Goal: Information Seeking & Learning: Learn about a topic

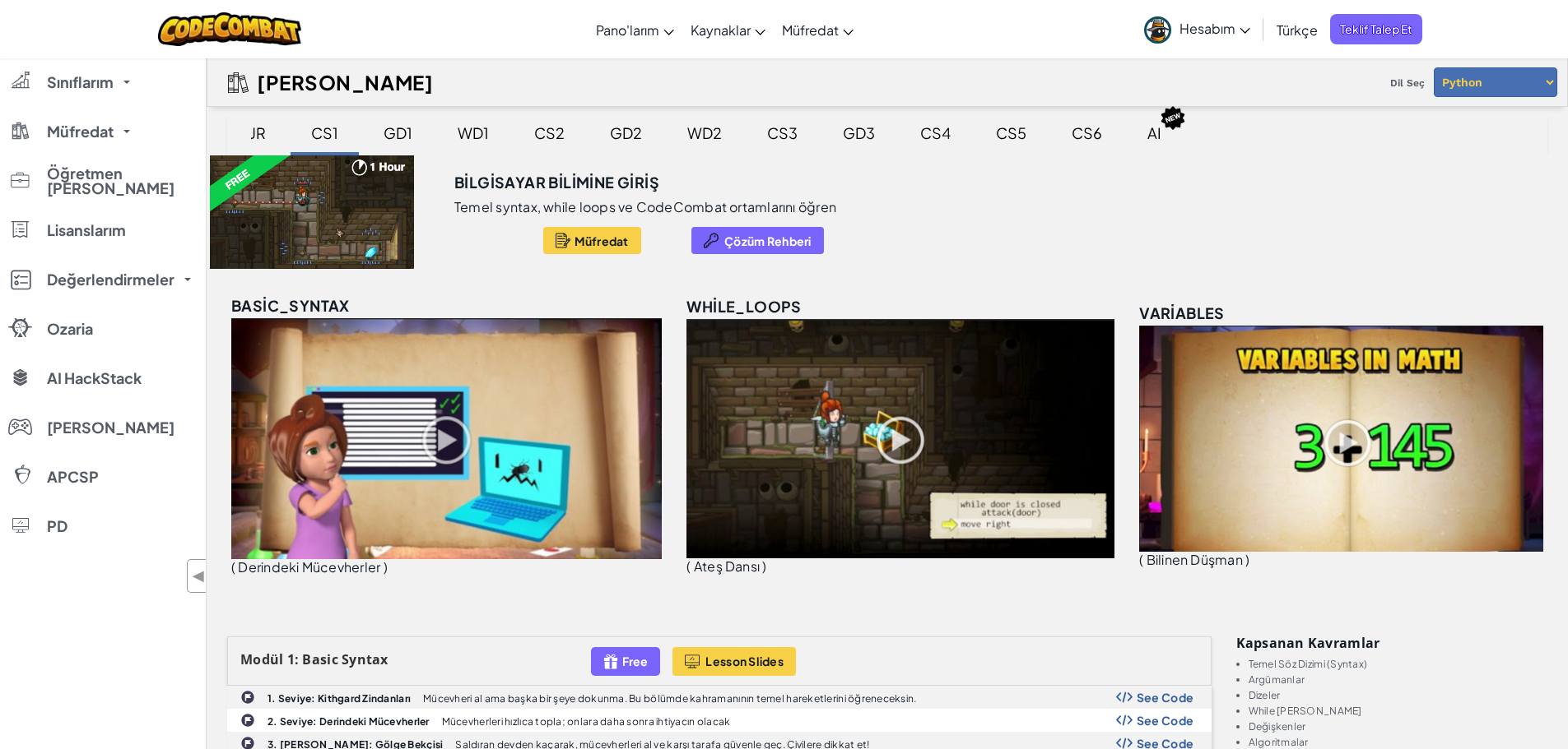
click at [1241, 18] on link "Hesabım" at bounding box center [1198, 29] width 123 height 52
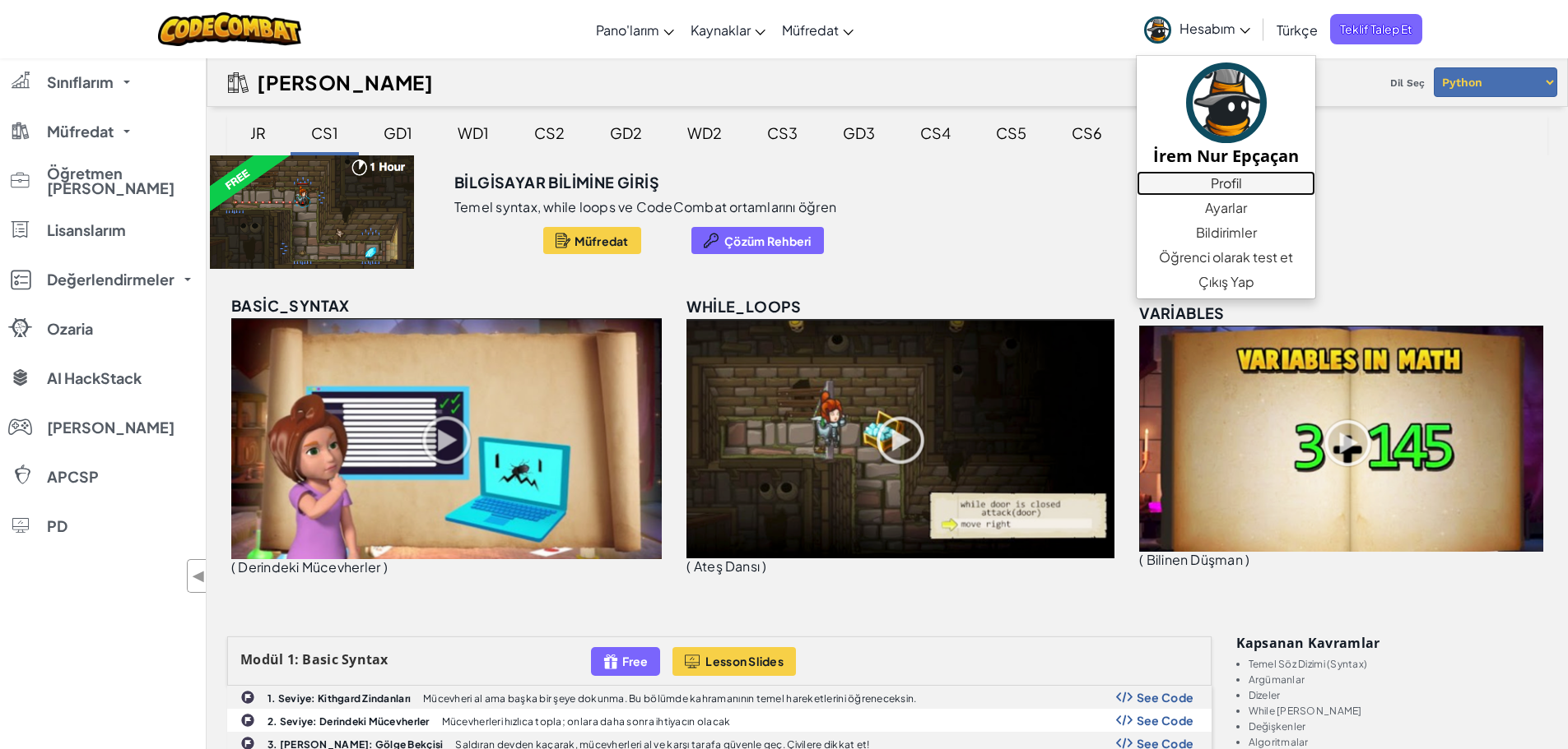
click at [1215, 177] on link "Profil" at bounding box center [1225, 183] width 178 height 25
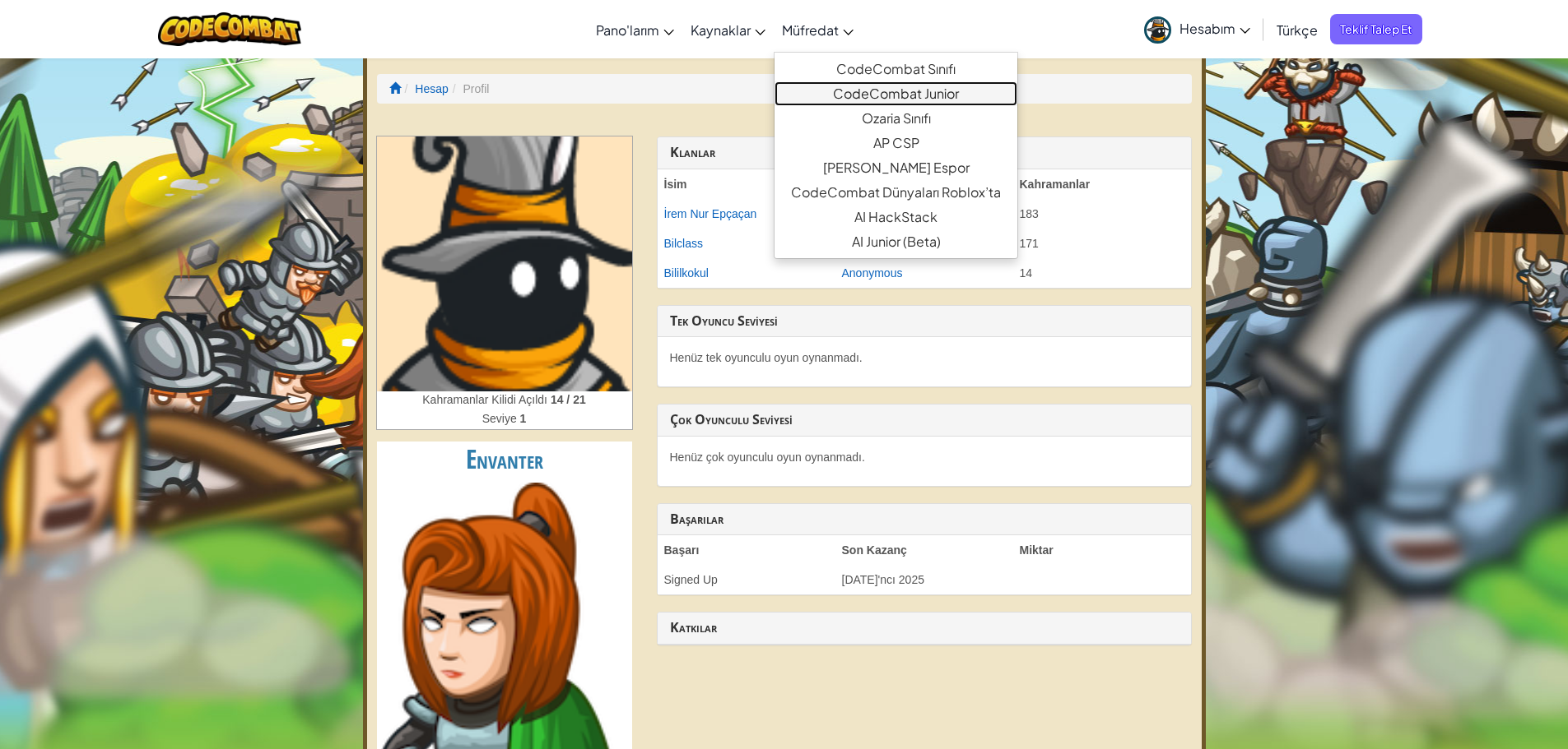
click at [851, 92] on link "CodeCombat Junior" at bounding box center [895, 94] width 243 height 25
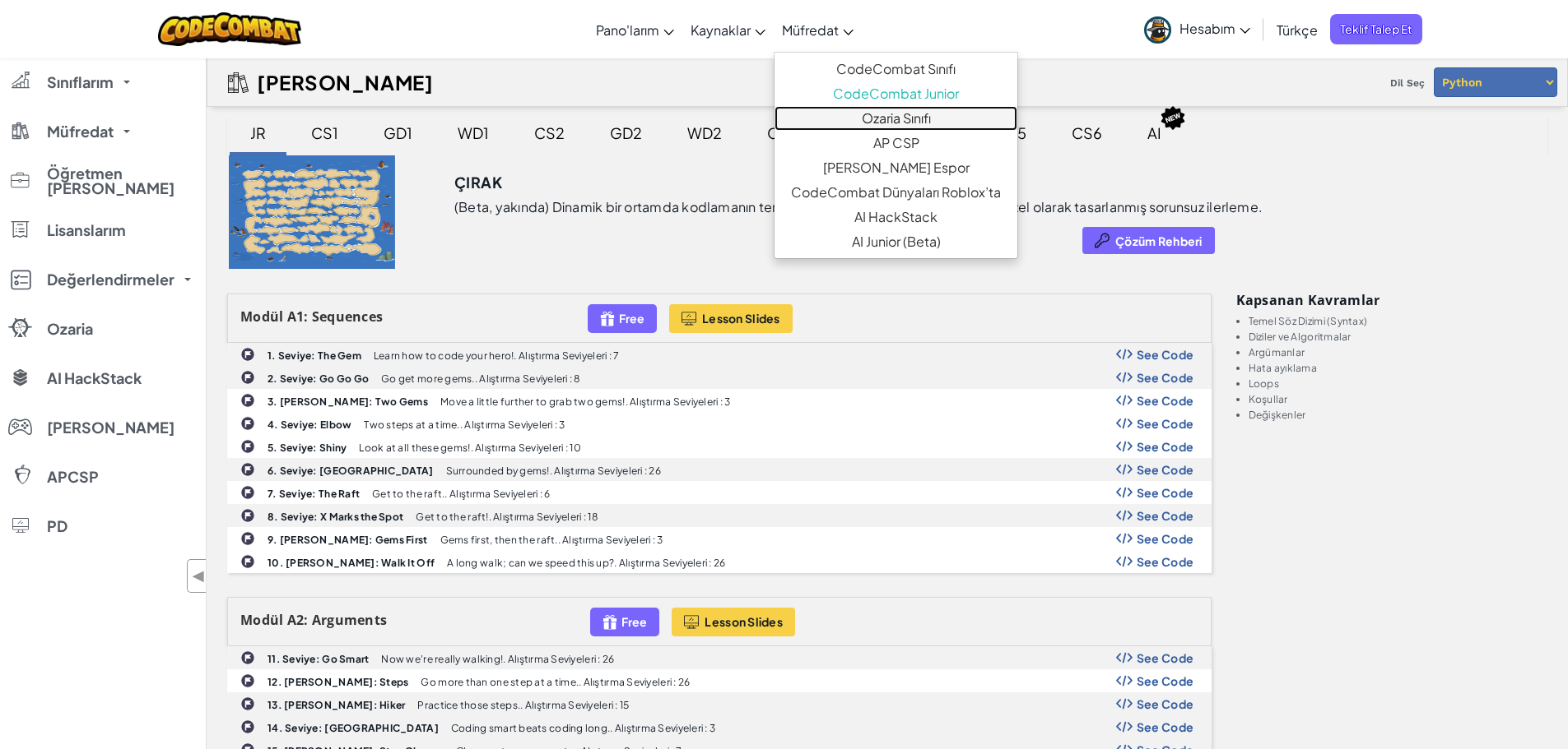
click at [860, 129] on link "Ozaria Sınıfı" at bounding box center [895, 119] width 243 height 25
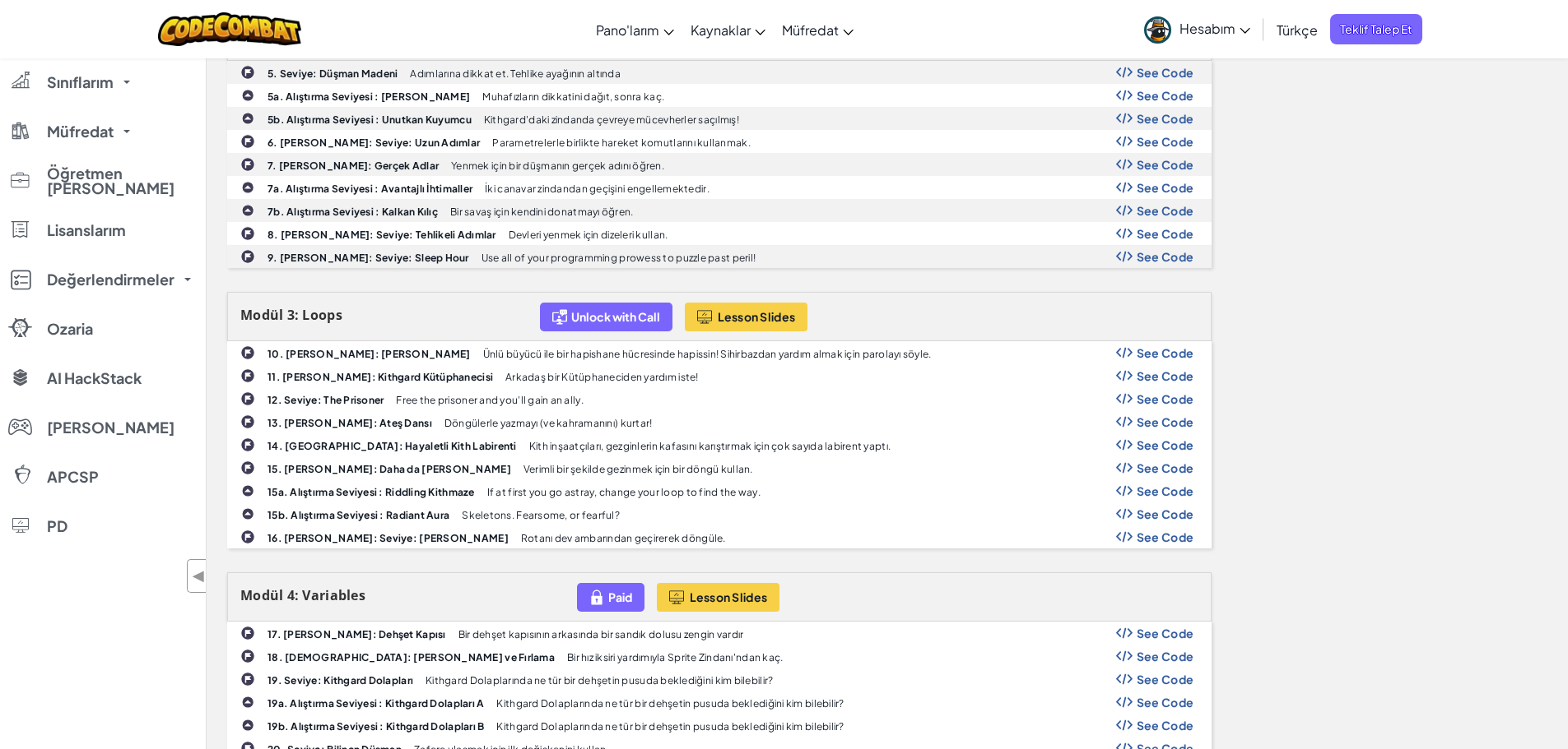
scroll to position [842, 0]
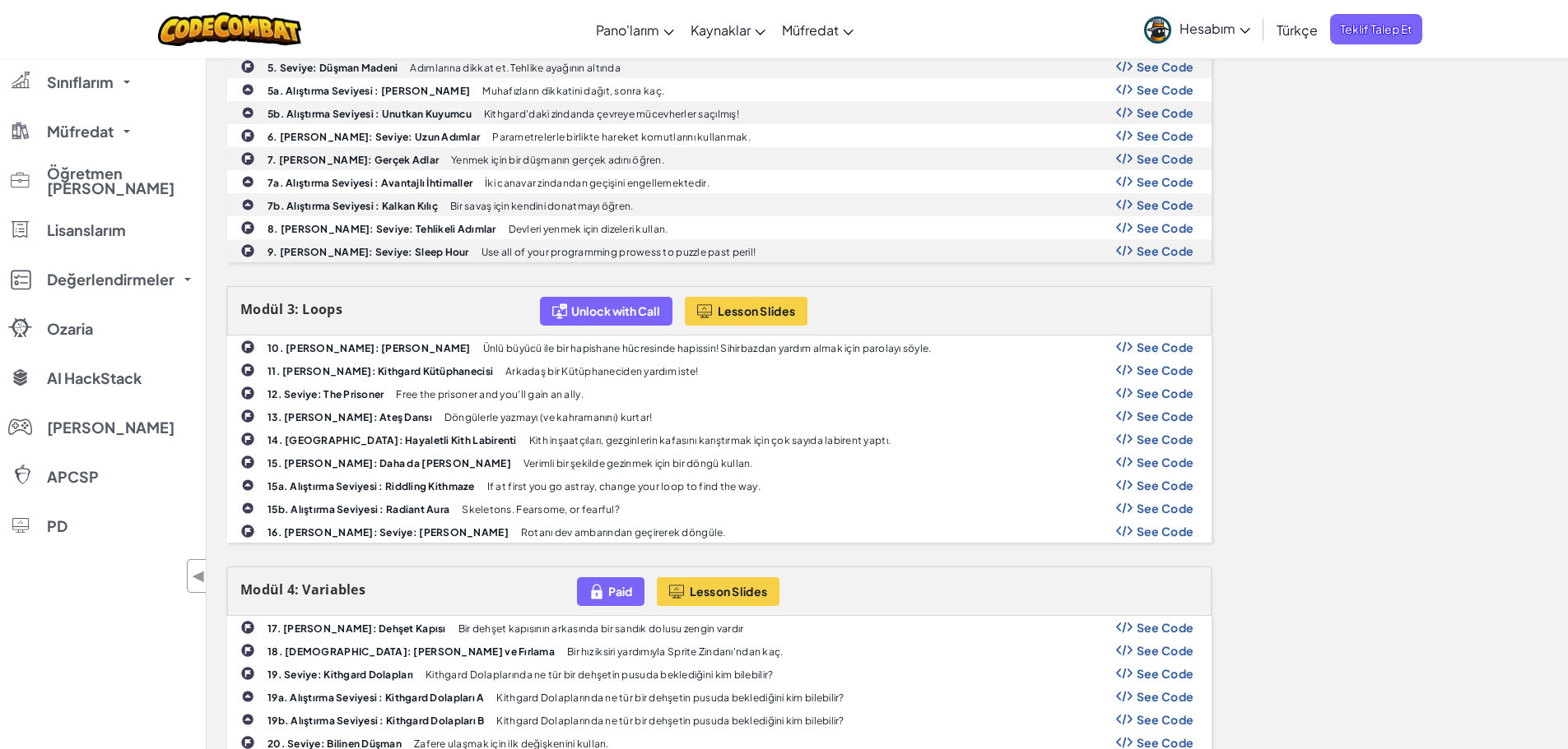
click at [1148, 373] on span "See Code" at bounding box center [1165, 370] width 58 height 13
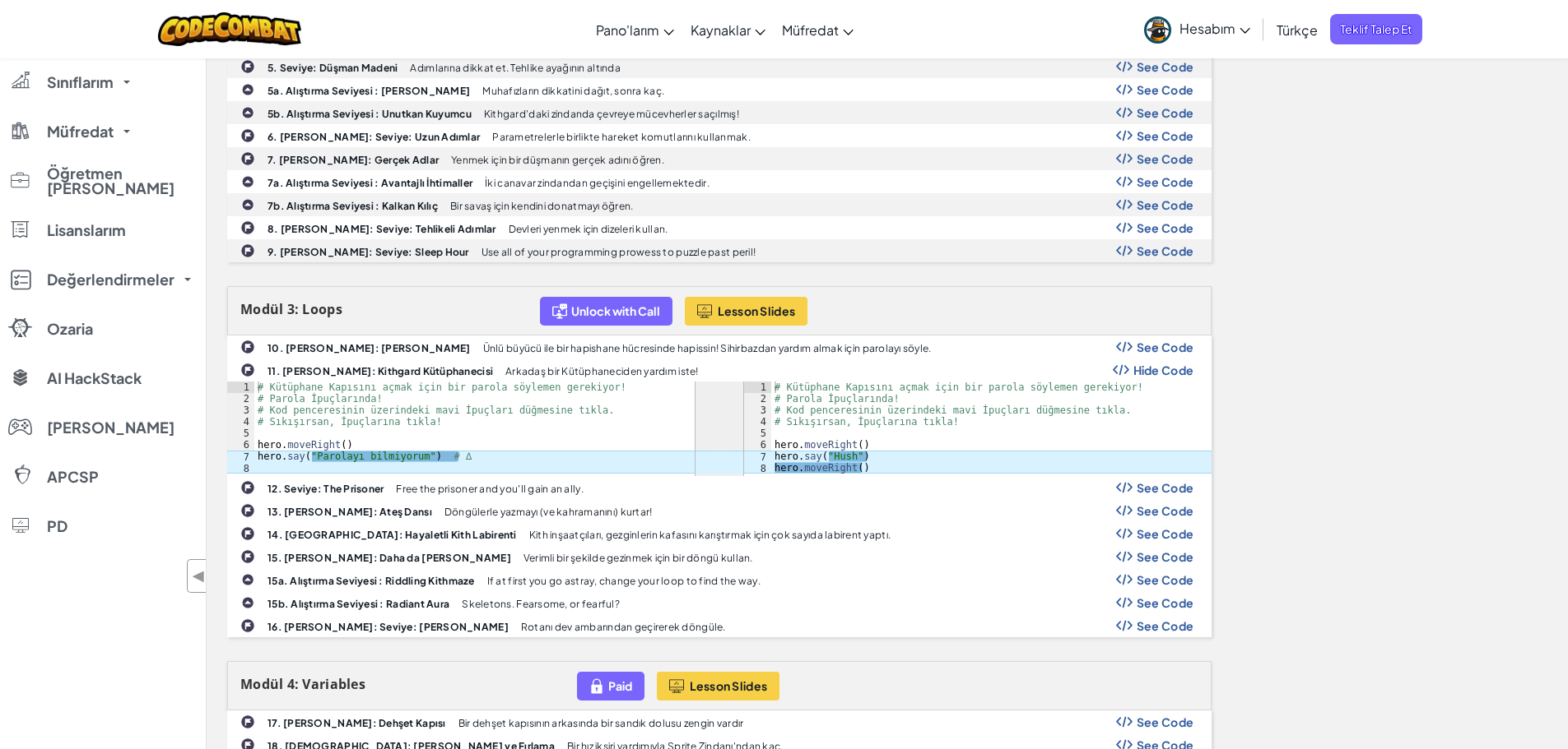
click at [1165, 340] on span "See Code" at bounding box center [1165, 347] width 58 height 13
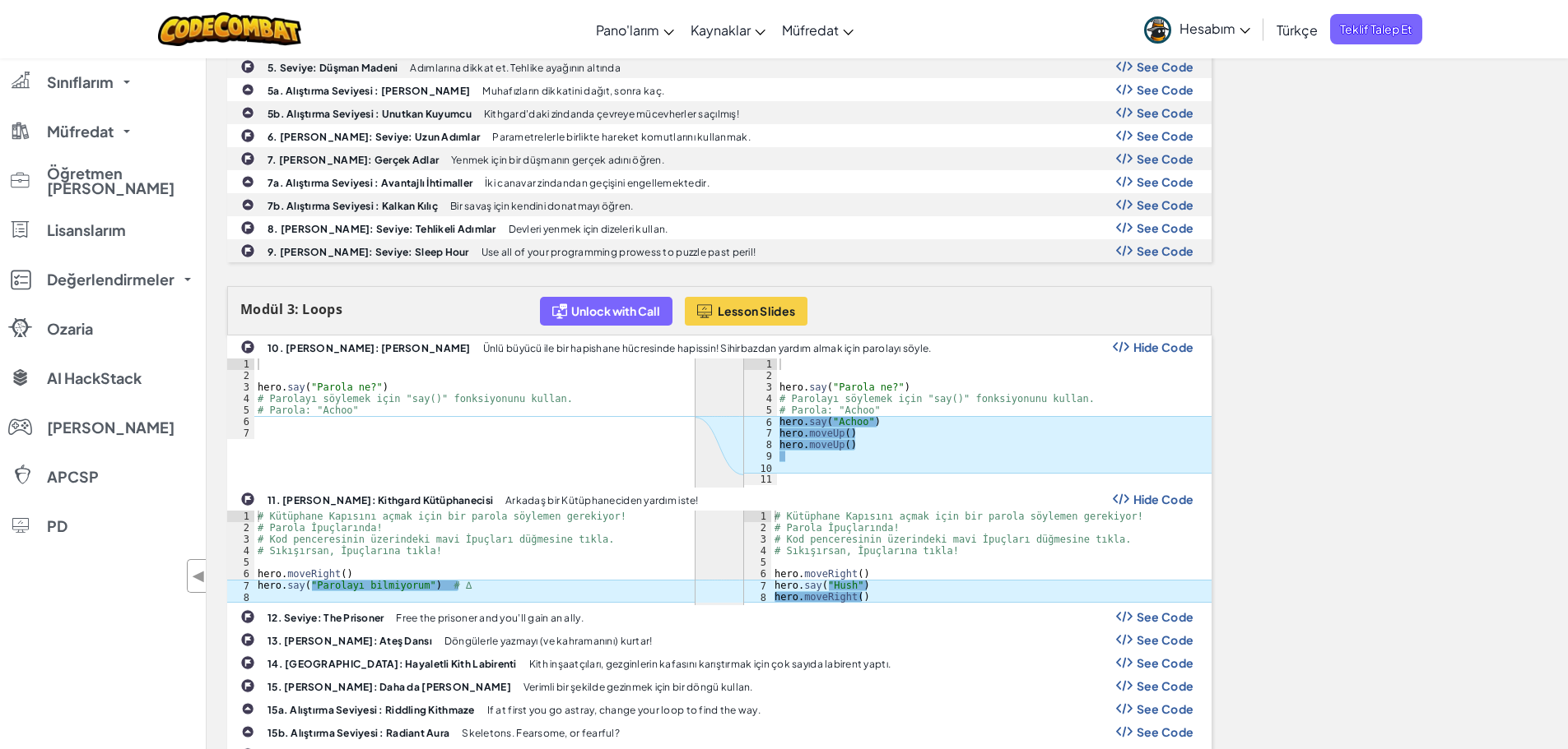
click at [1161, 344] on span "Hide Code" at bounding box center [1163, 347] width 60 height 13
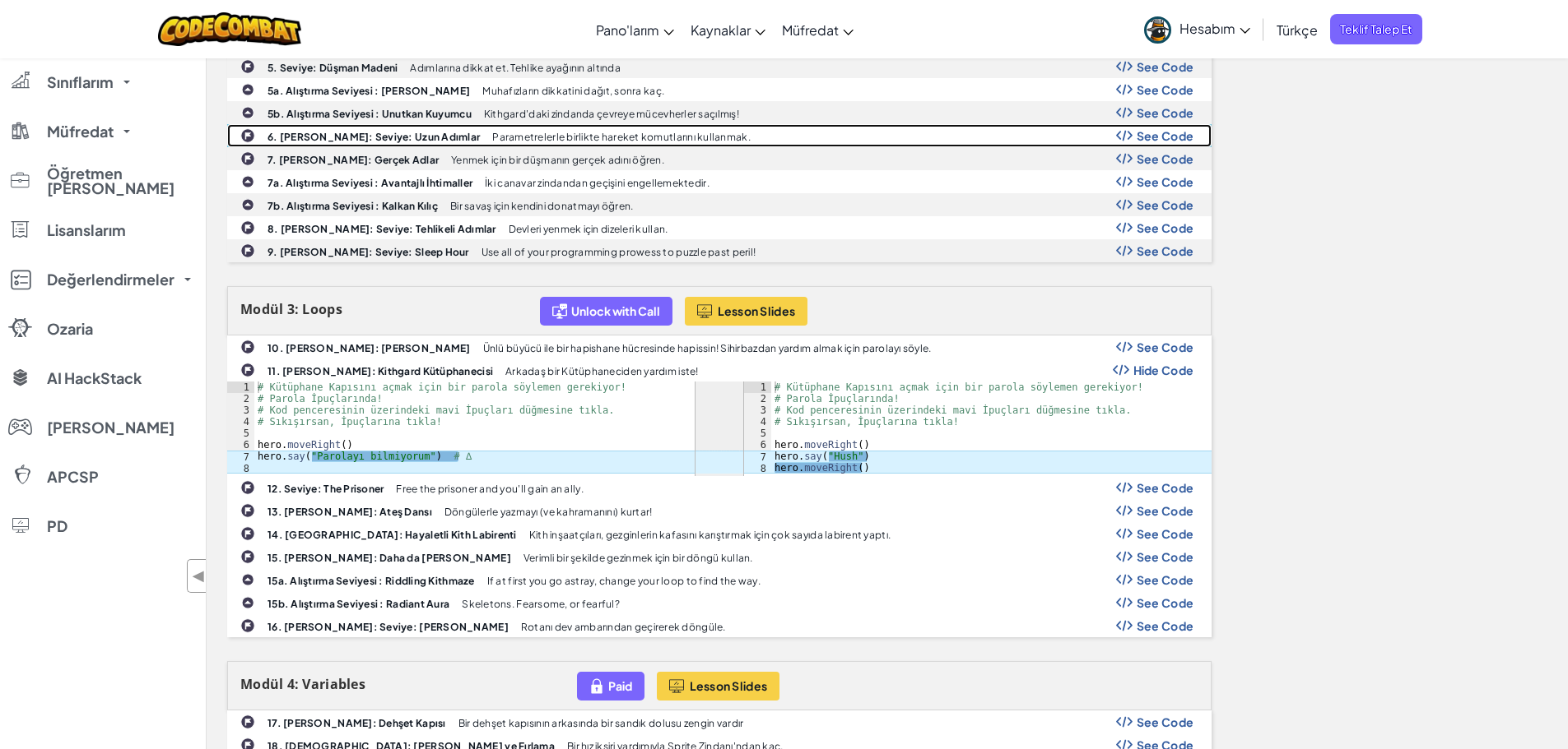
click at [811, 138] on div "6. Kavram Görevi: Seviye: Uzun Adımlar Parametrelerle birlikte hareket komutlar…" at bounding box center [720, 135] width 983 height 21
click at [1183, 142] on span "See Code" at bounding box center [1165, 136] width 58 height 13
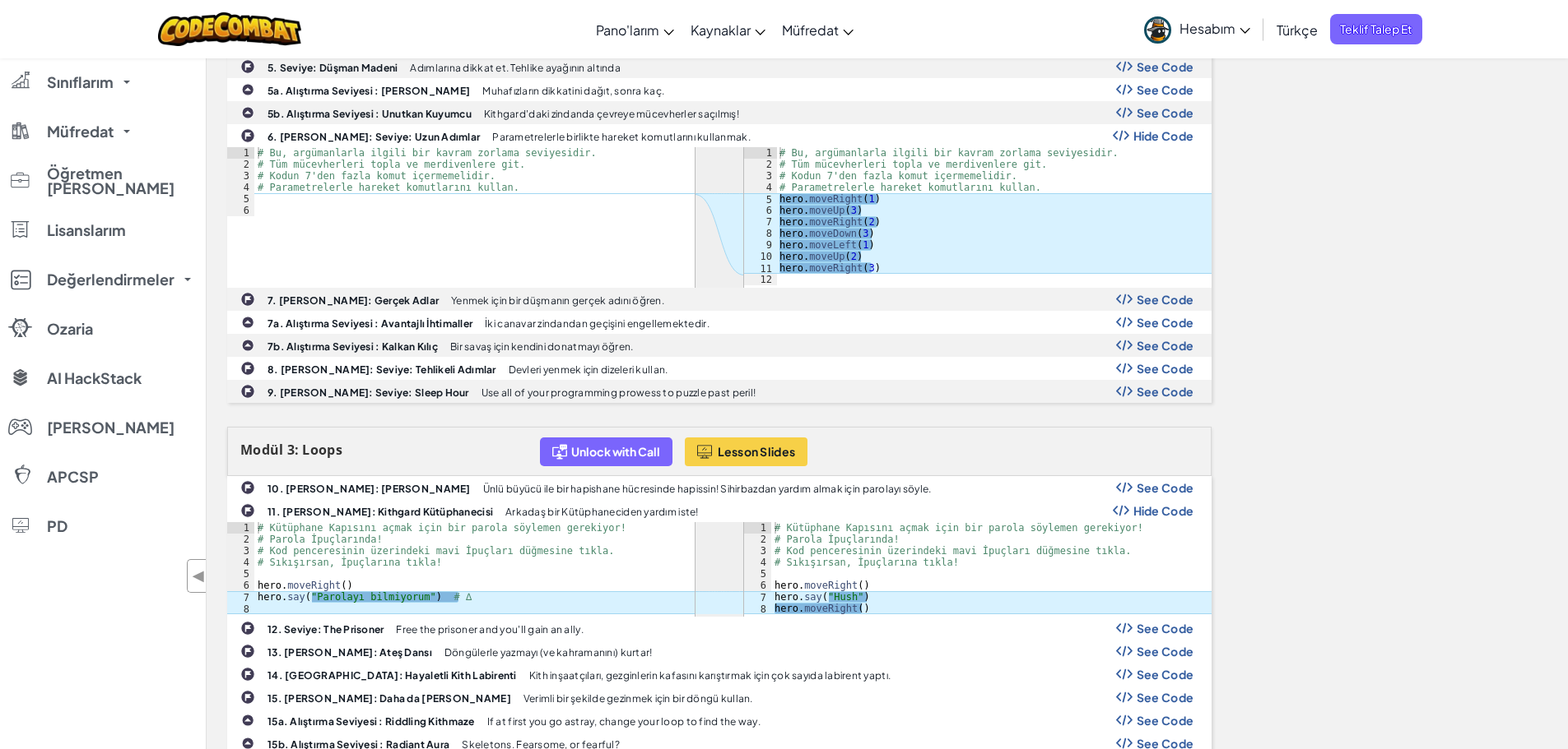
type textarea "hero.moveRight()"
click at [837, 581] on div "# Kütüphane Kapısını açmak için bir parola söylemen gerekiyor! # Parola İpuçlar…" at bounding box center [991, 580] width 440 height 115
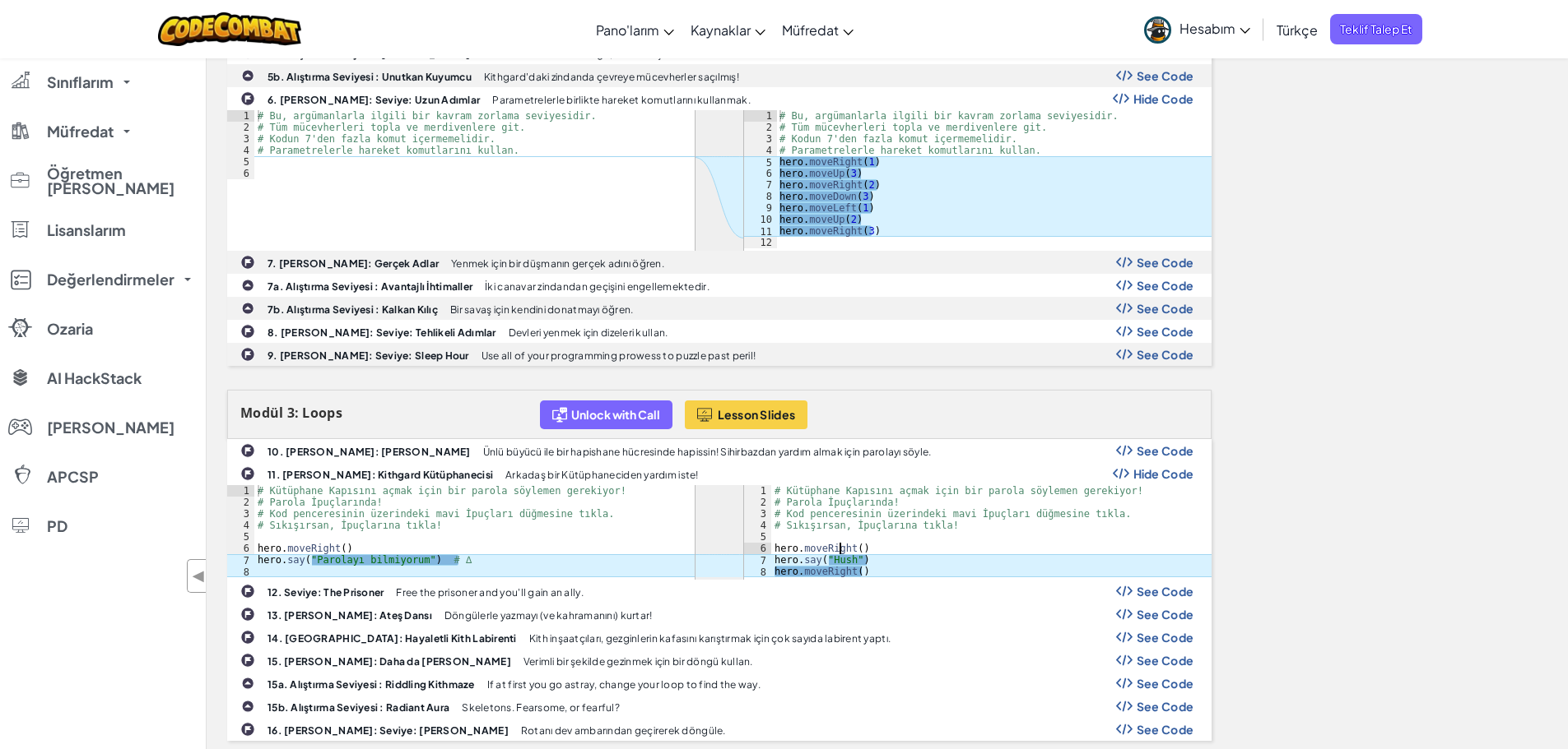
scroll to position [0, 0]
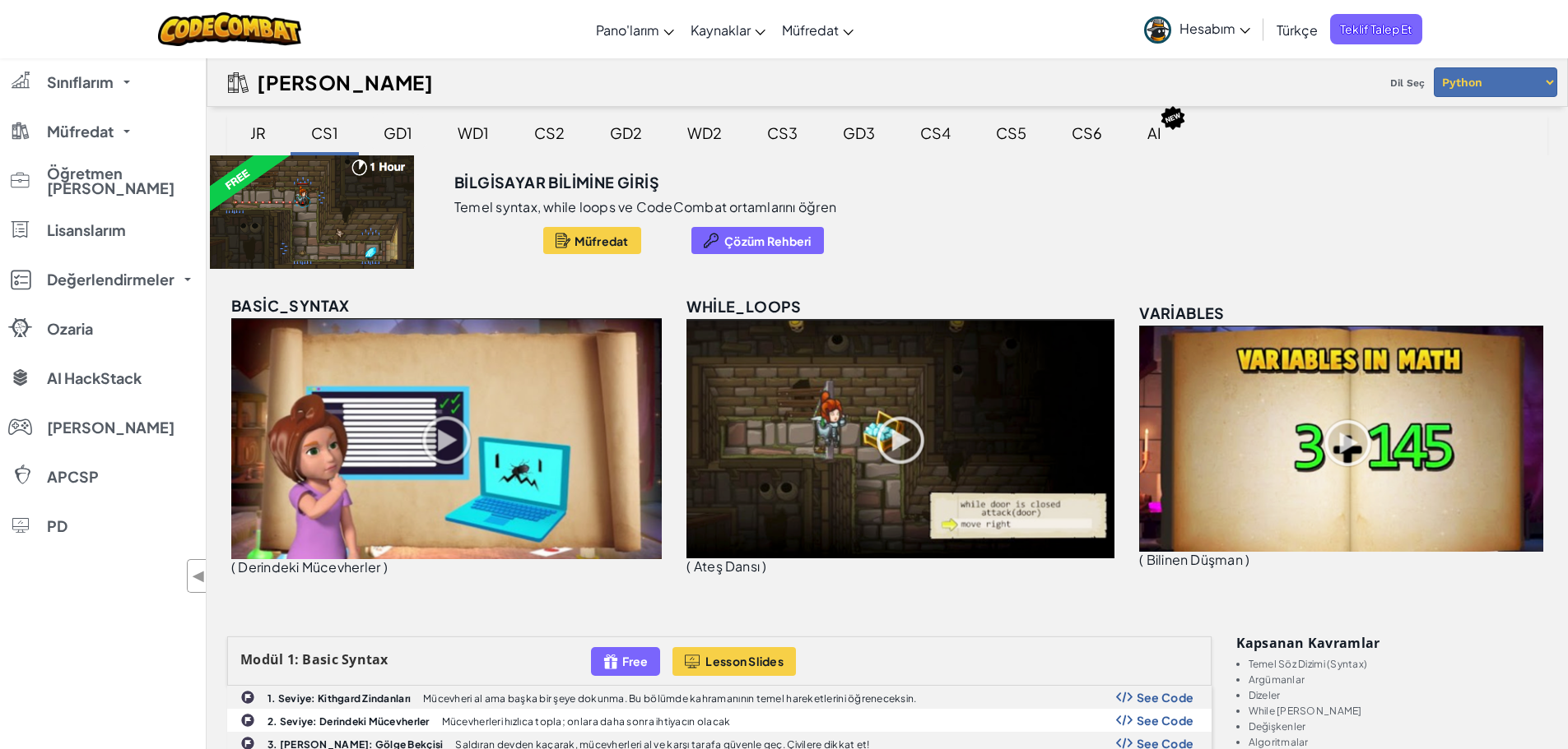
click at [394, 142] on div "GD1" at bounding box center [398, 132] width 61 height 38
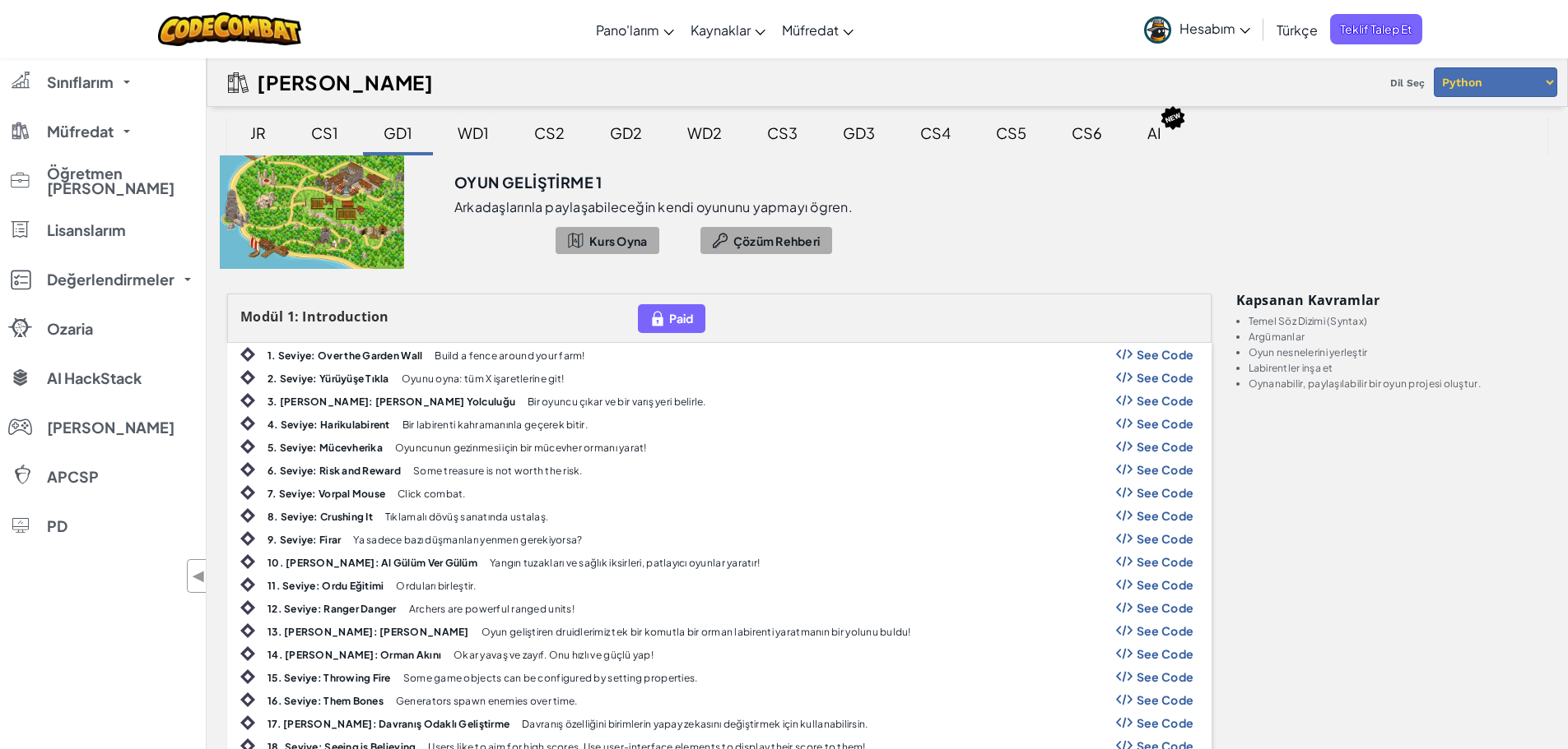
click at [491, 126] on div "WD1" at bounding box center [473, 132] width 64 height 38
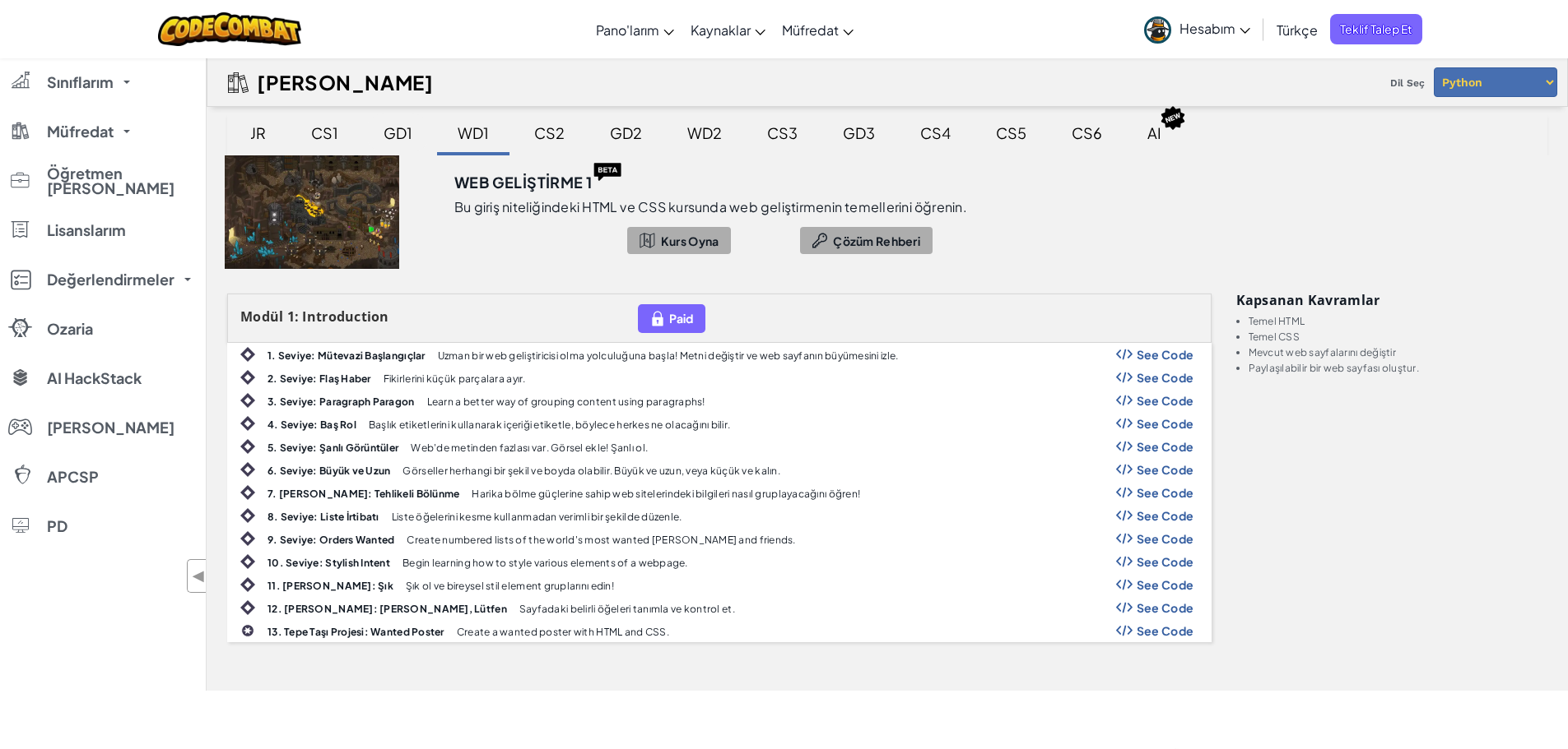
click at [386, 130] on div "GD1" at bounding box center [398, 132] width 61 height 38
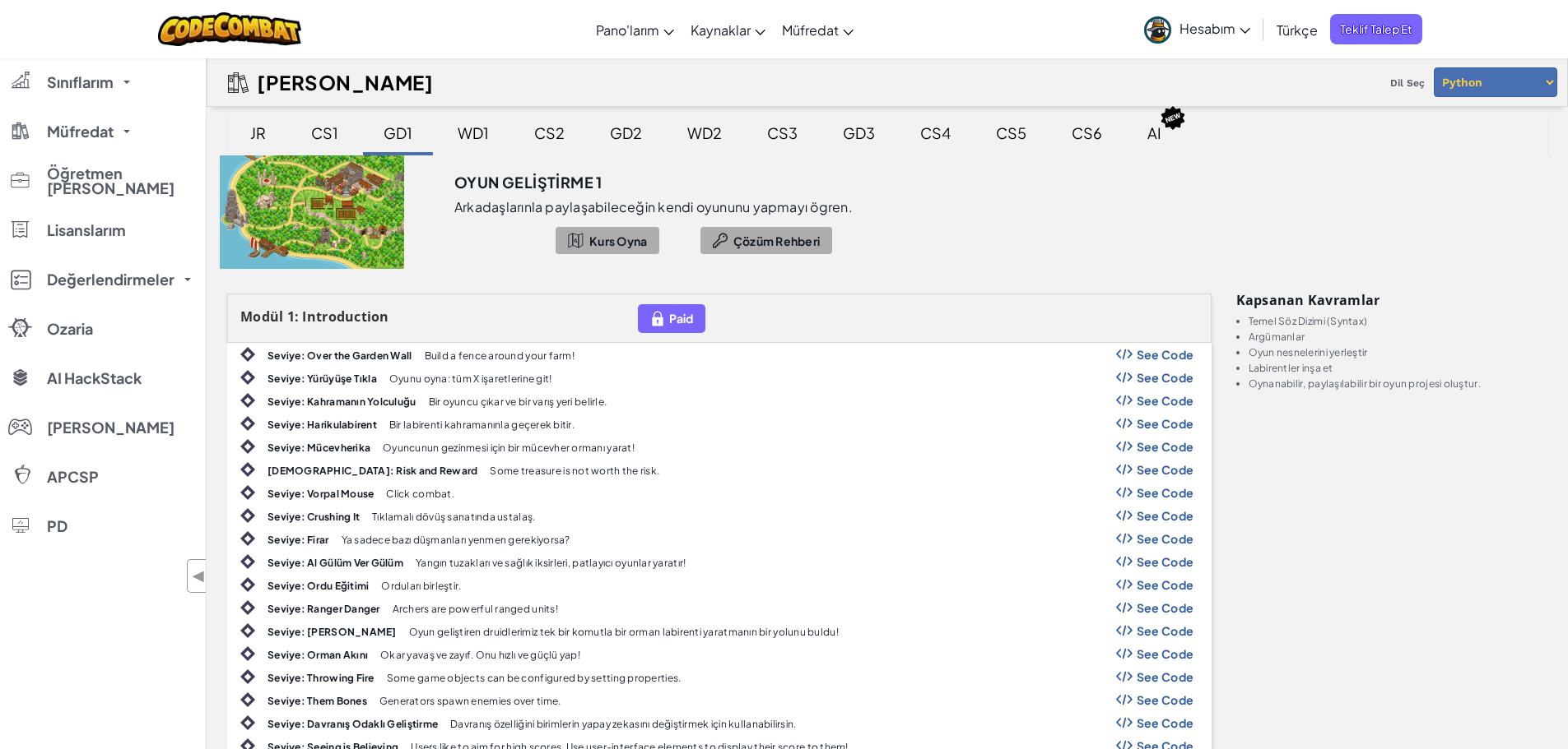
click at [329, 136] on div "CS1" at bounding box center [324, 132] width 60 height 38
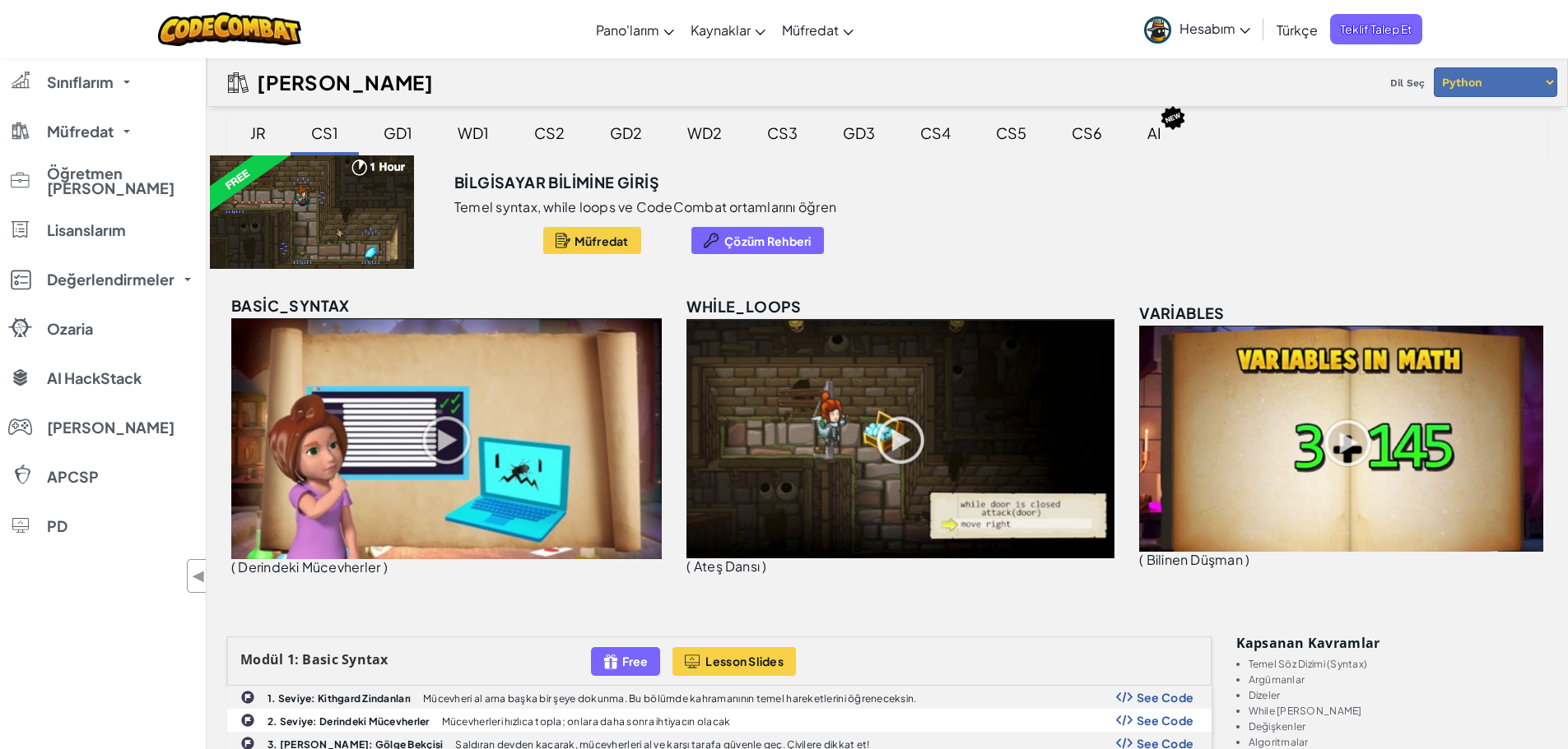
click at [379, 141] on div "GD1" at bounding box center [398, 132] width 61 height 38
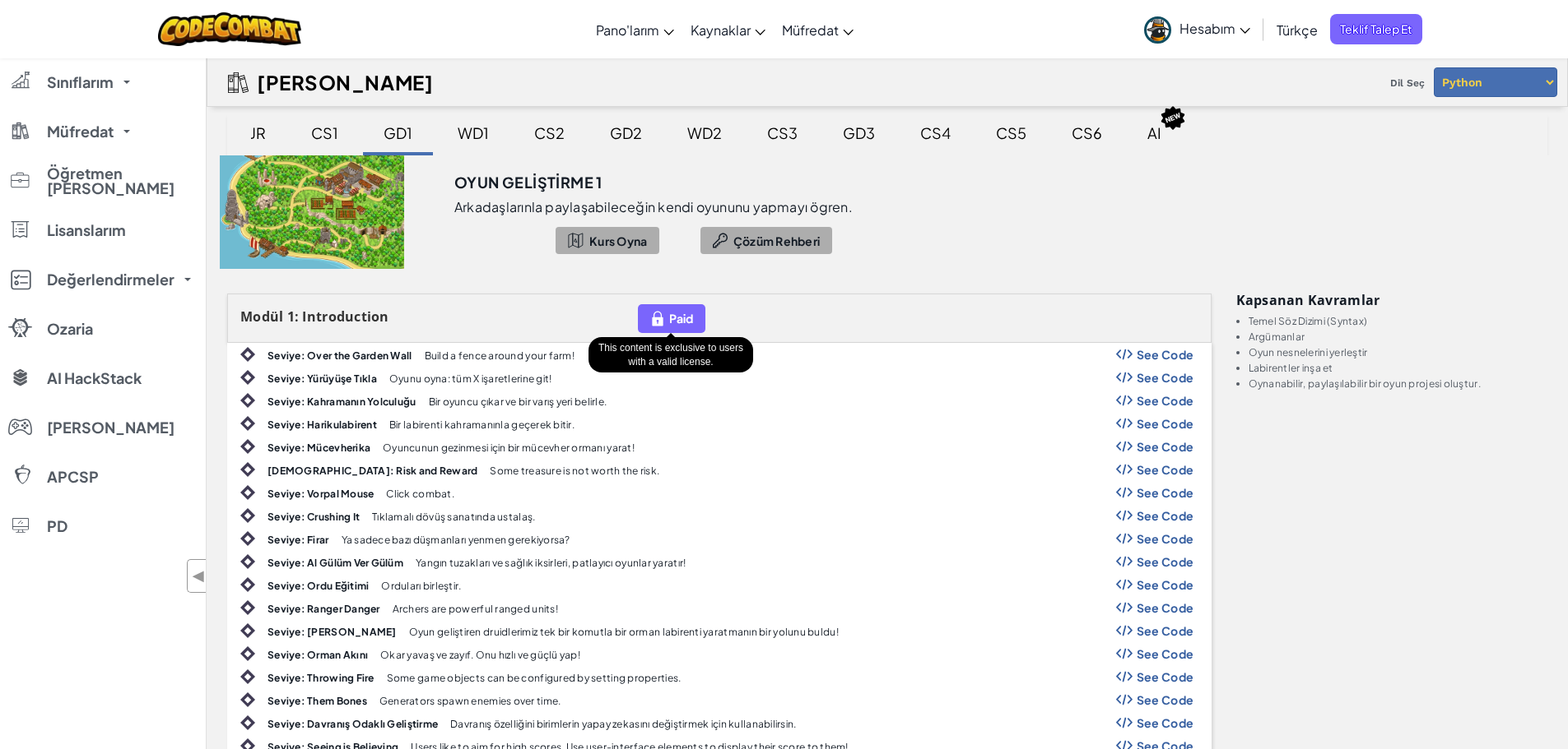
click at [673, 314] on span "Paid" at bounding box center [680, 318] width 24 height 13
click at [677, 317] on span "Paid" at bounding box center [680, 318] width 24 height 13
click at [1416, 36] on span "Teklif Talep Et" at bounding box center [1376, 30] width 92 height 31
click at [335, 136] on div "CS1" at bounding box center [324, 132] width 60 height 38
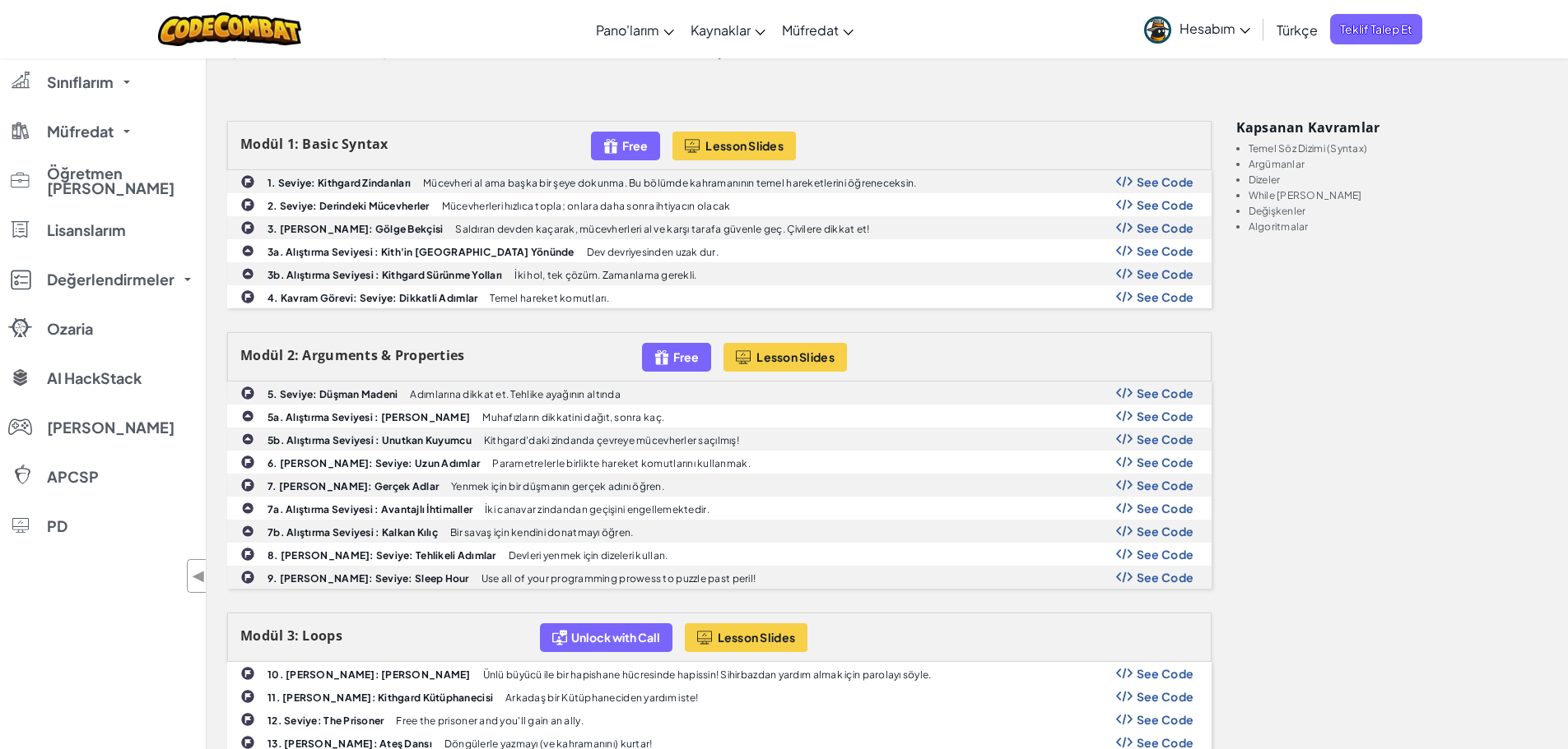
scroll to position [519, 0]
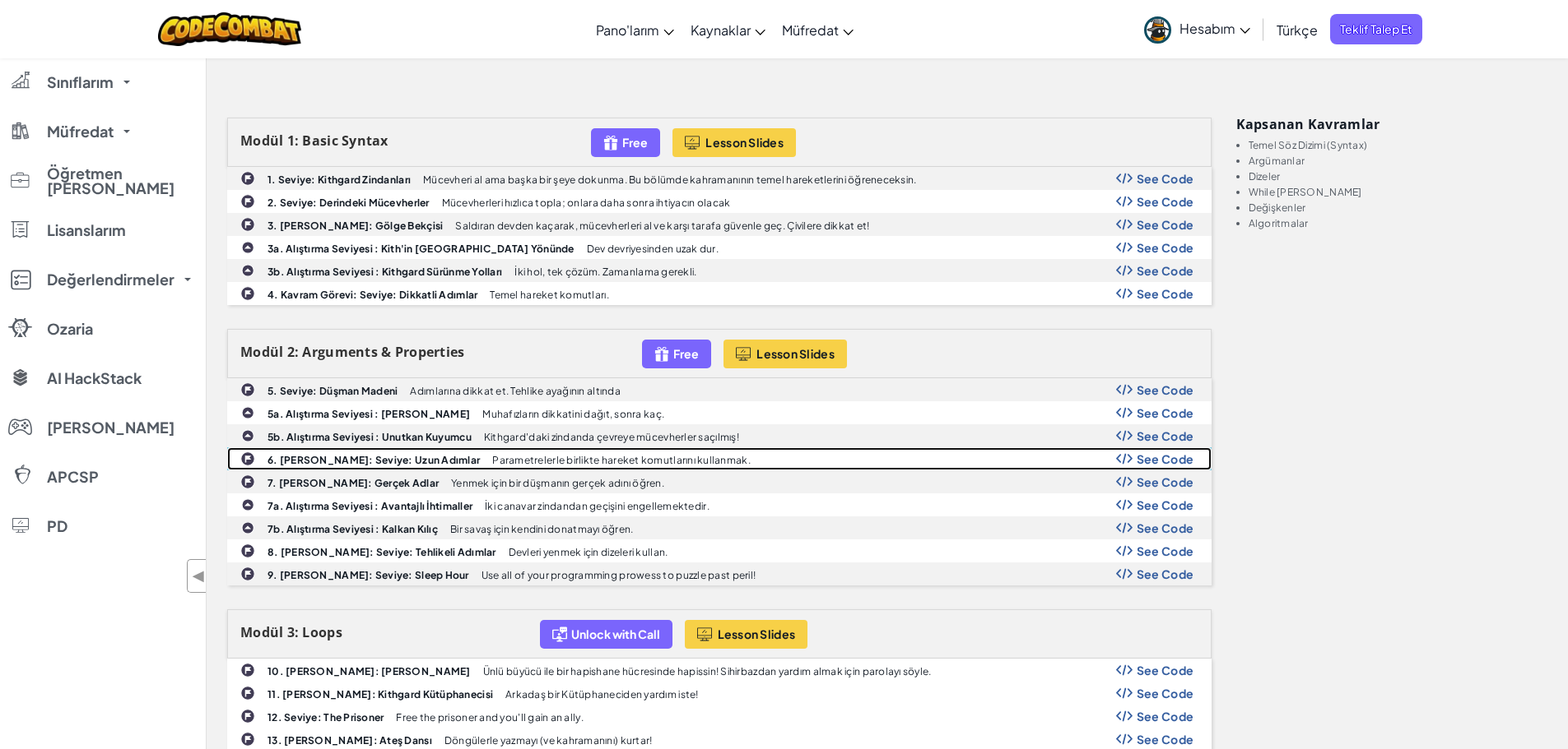
click at [1161, 456] on span "See Code" at bounding box center [1165, 459] width 58 height 13
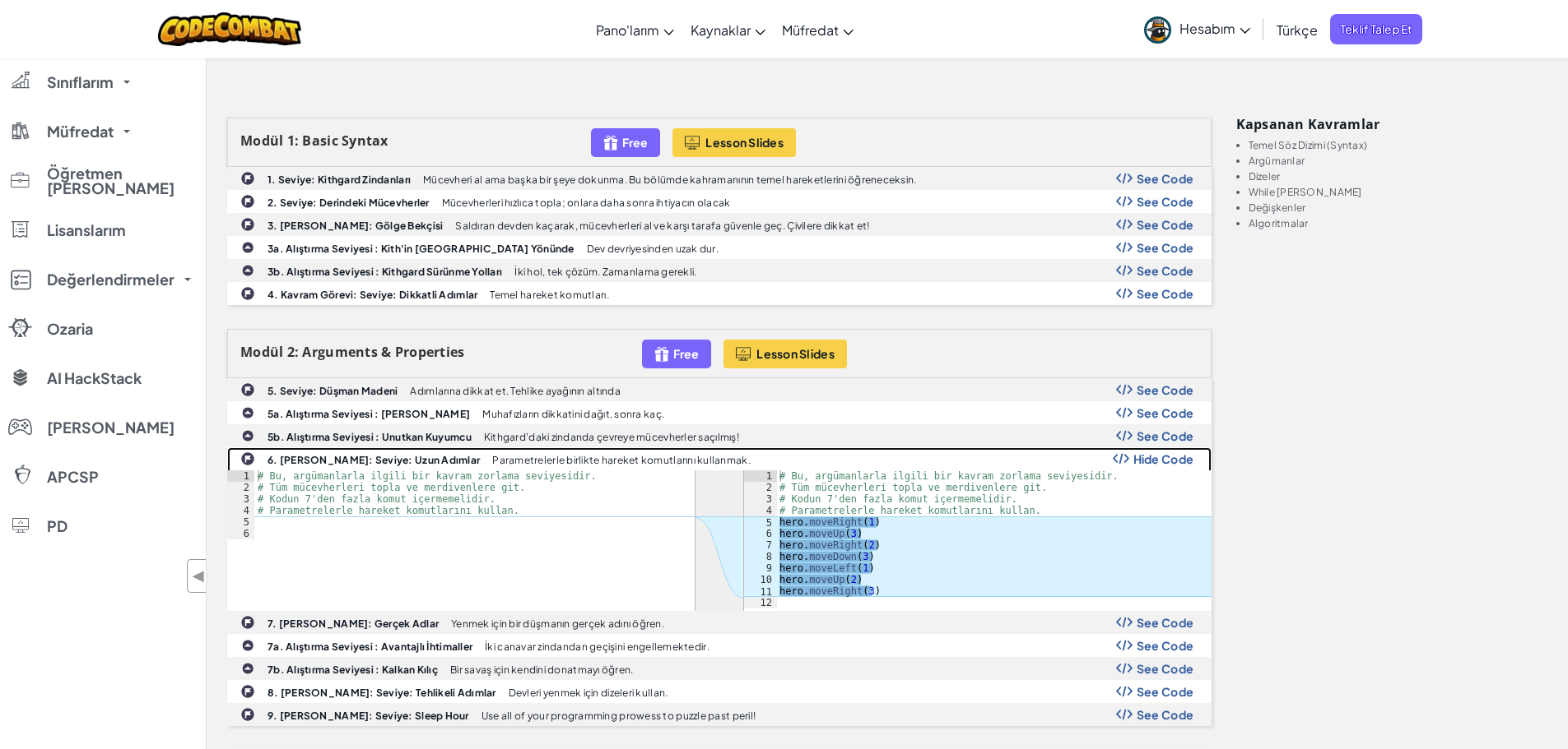
scroll to position [0, 0]
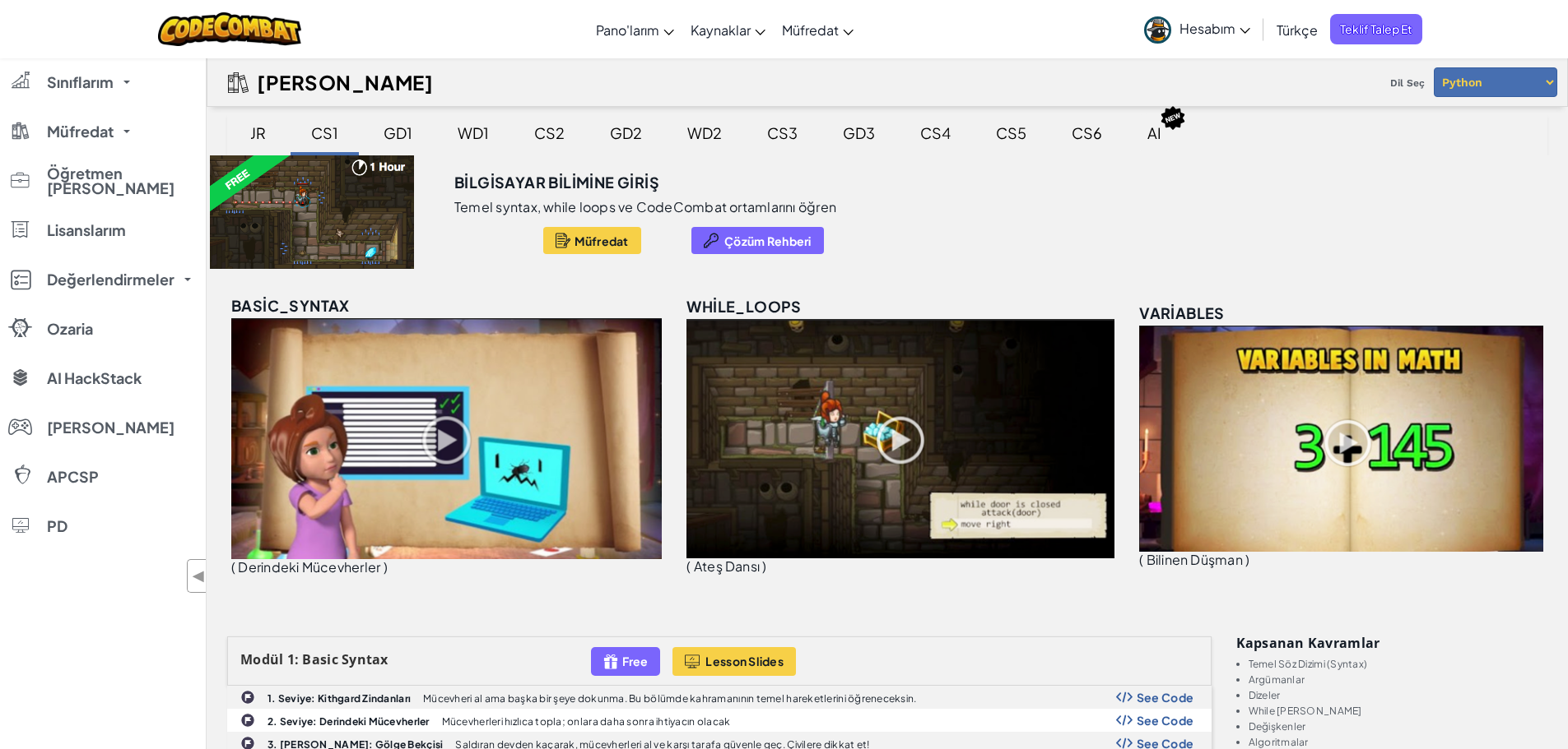
click at [1157, 141] on div "AI" at bounding box center [1153, 132] width 47 height 38
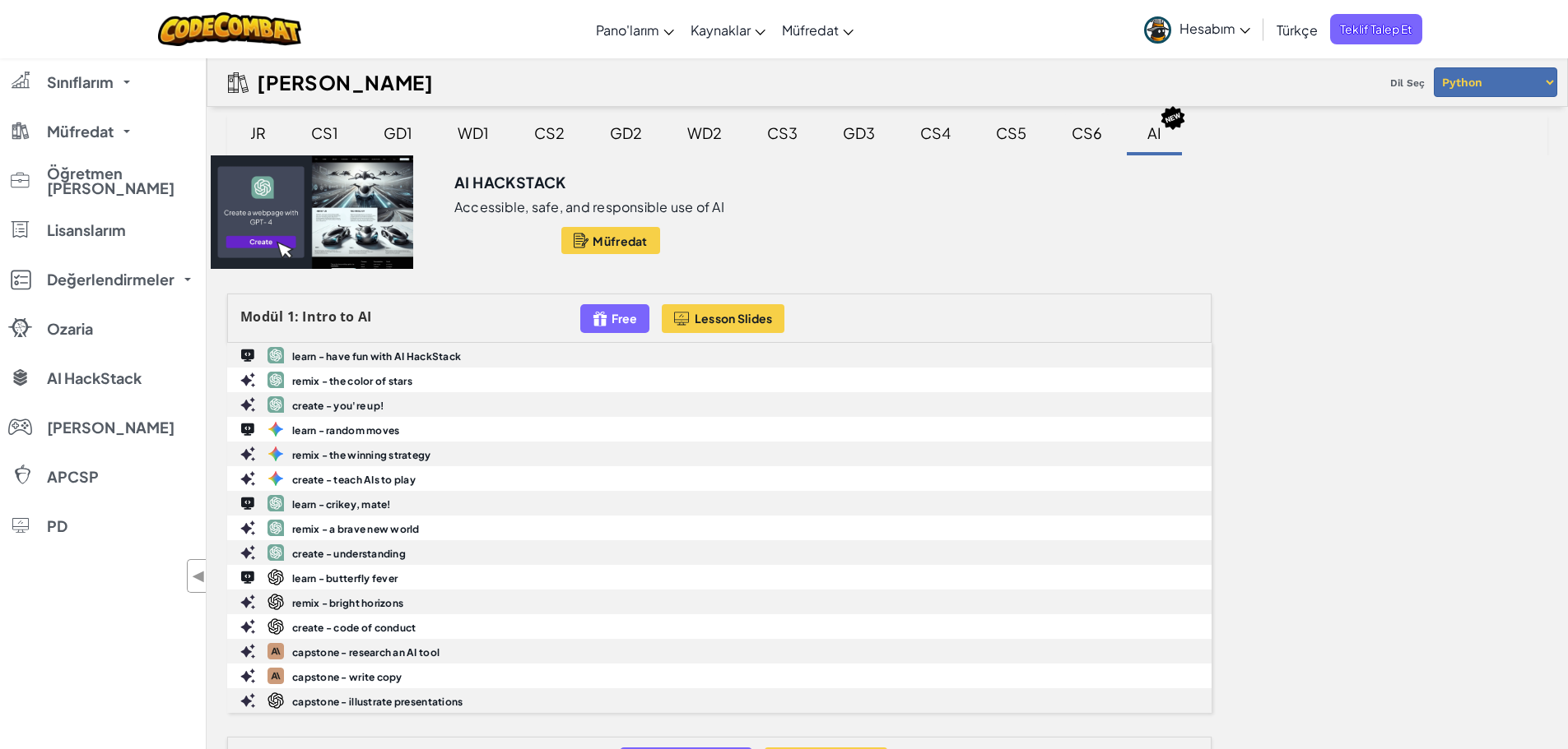
click at [1056, 125] on div "CS6" at bounding box center [1087, 132] width 63 height 38
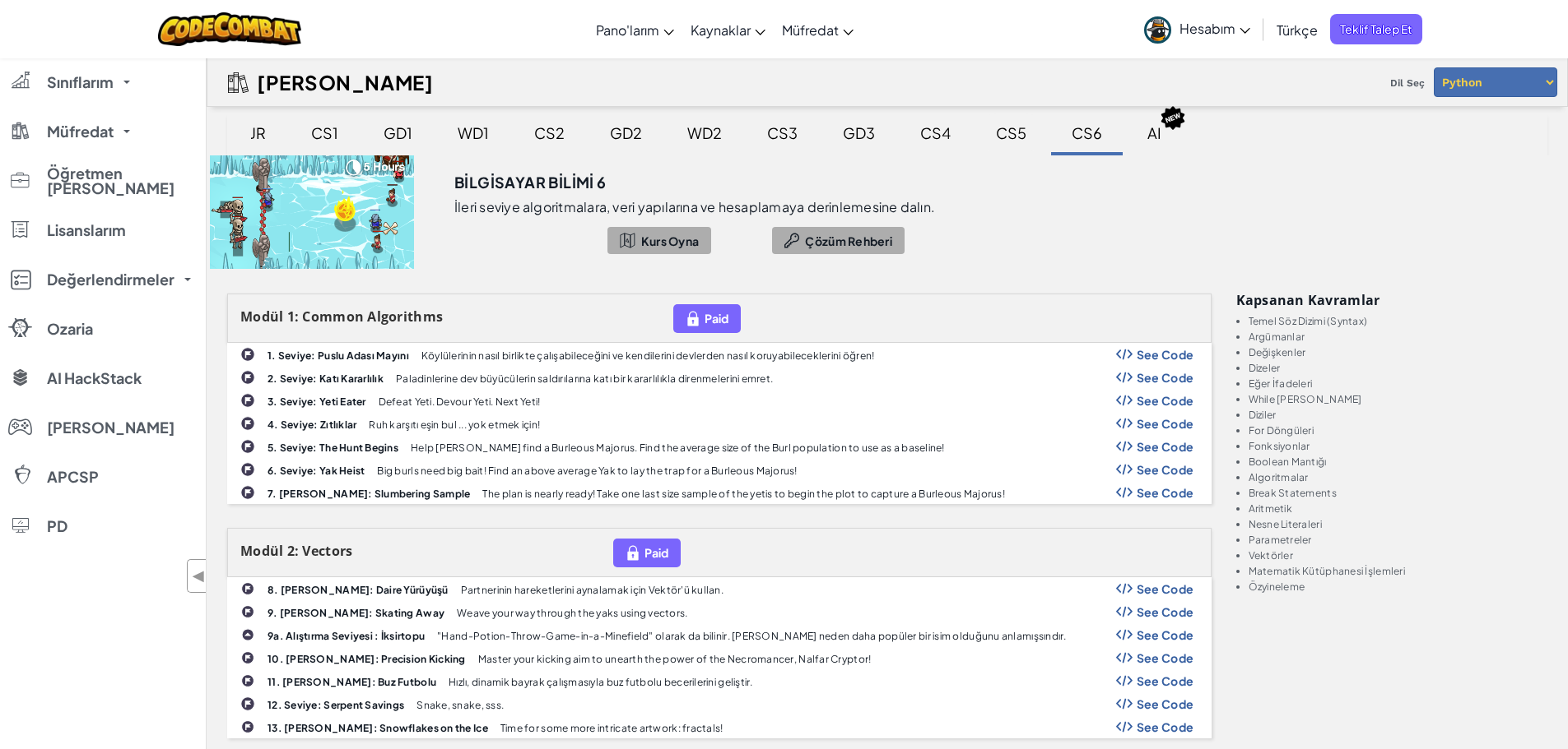
click at [1029, 116] on div "CS5" at bounding box center [1011, 132] width 63 height 38
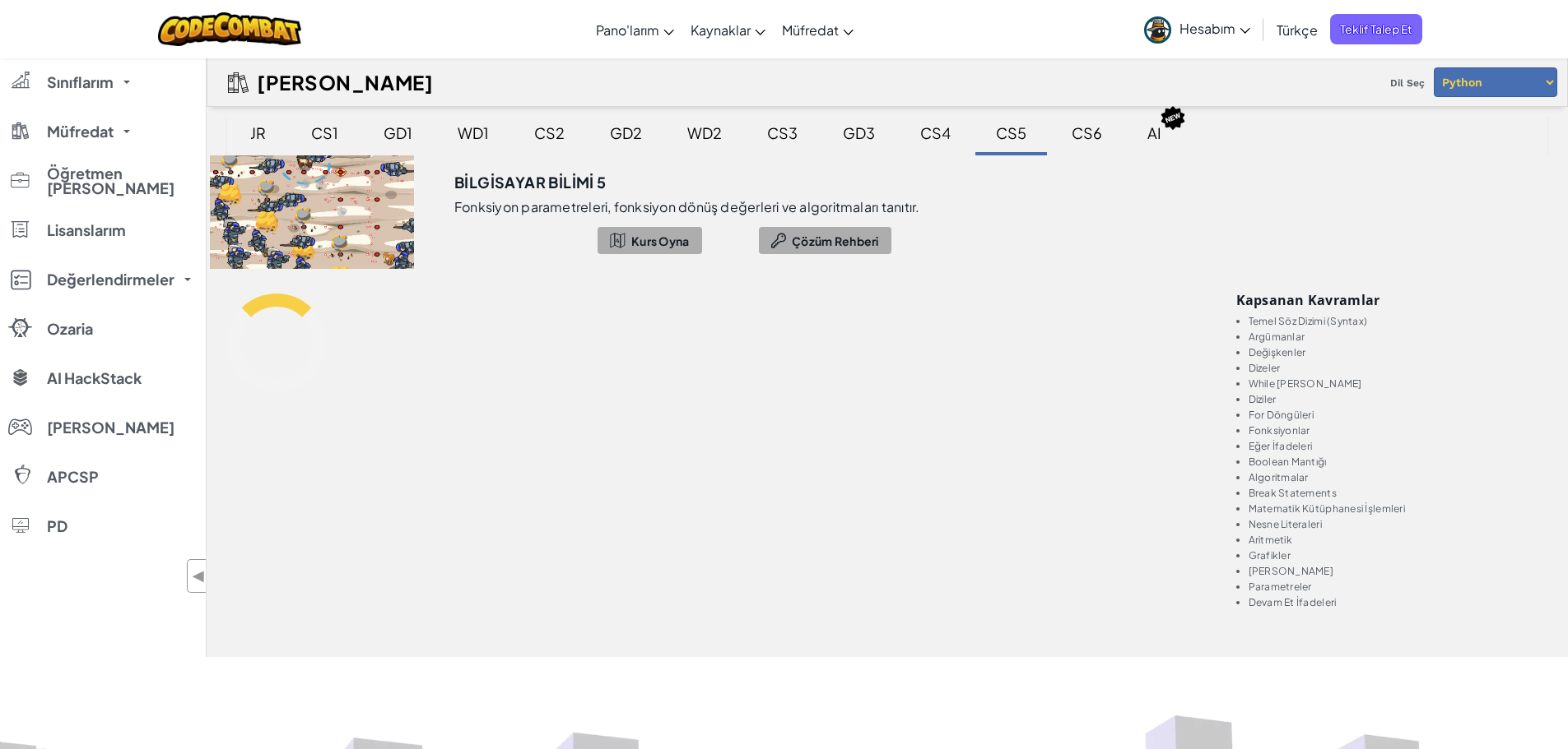
click at [921, 119] on div "CS4" at bounding box center [936, 132] width 63 height 38
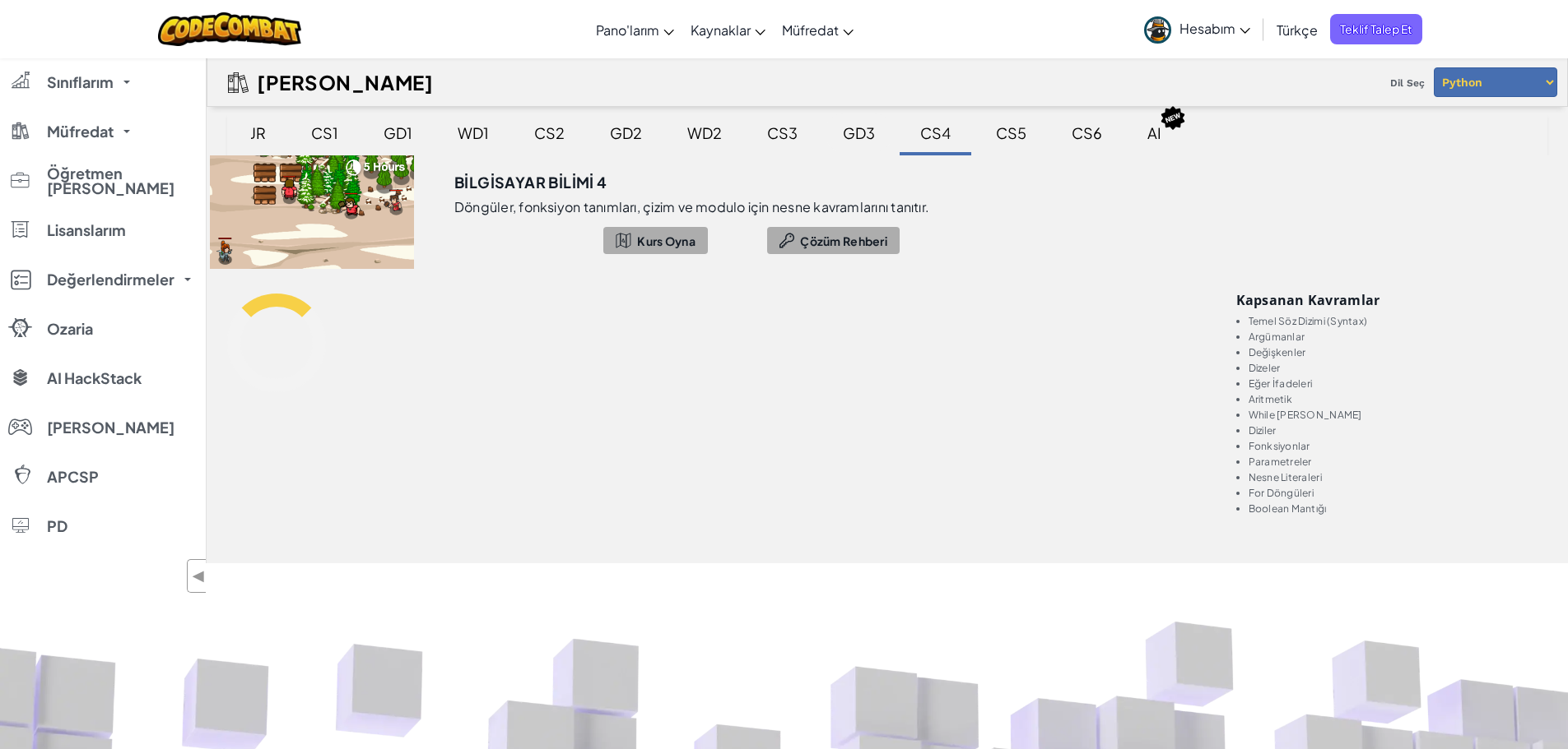
click at [853, 129] on div "GD3" at bounding box center [859, 132] width 65 height 38
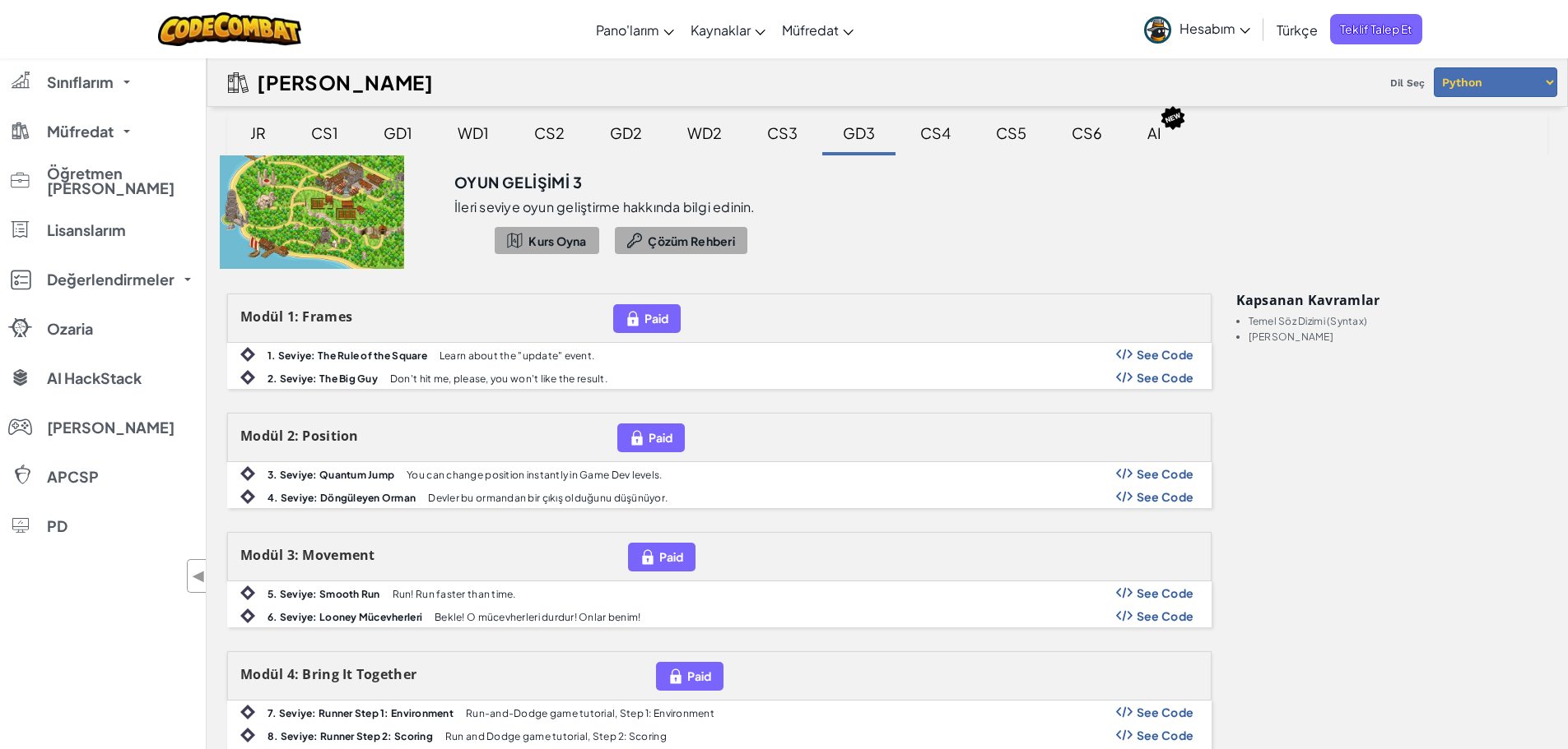
click at [791, 130] on div "CS3" at bounding box center [782, 132] width 63 height 38
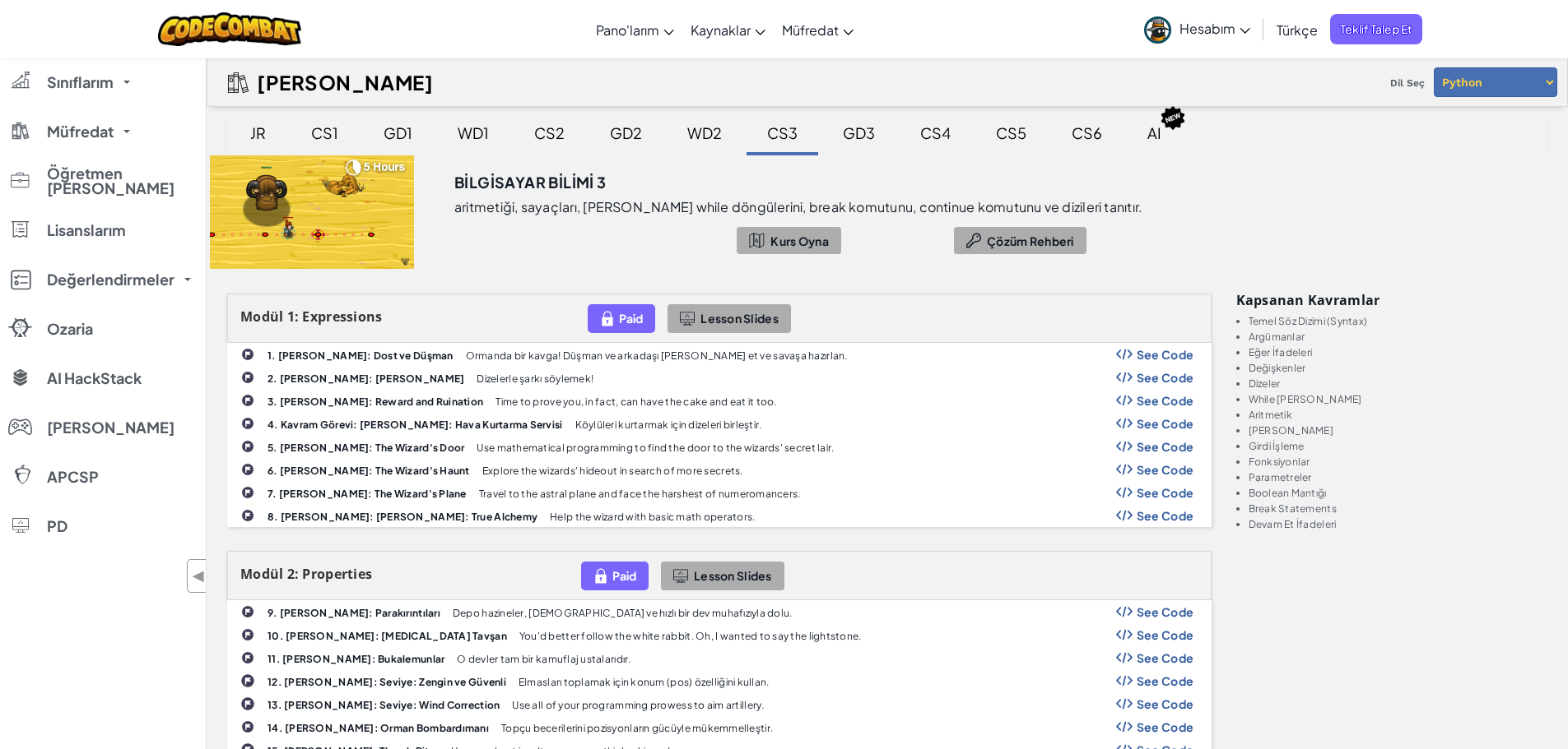
click at [321, 137] on div "CS1" at bounding box center [324, 132] width 60 height 38
